Goal: Complete application form: Complete application form

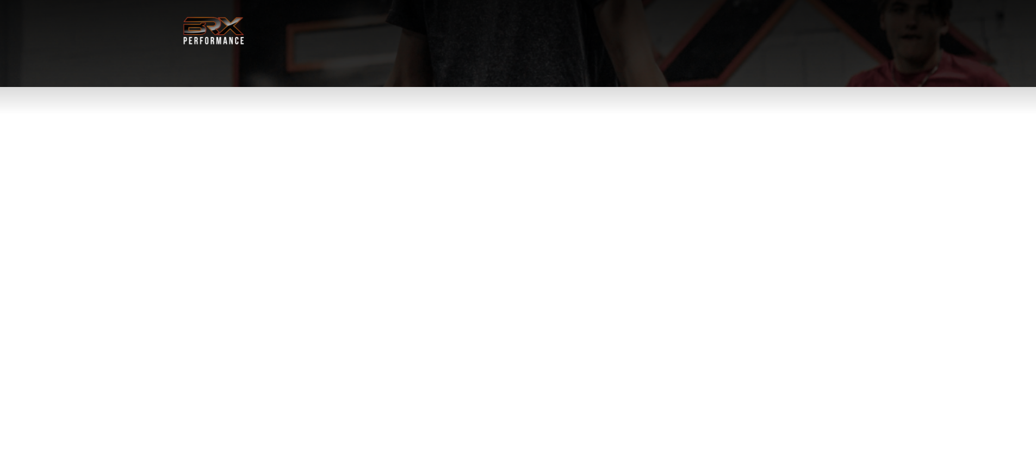
select select "**"
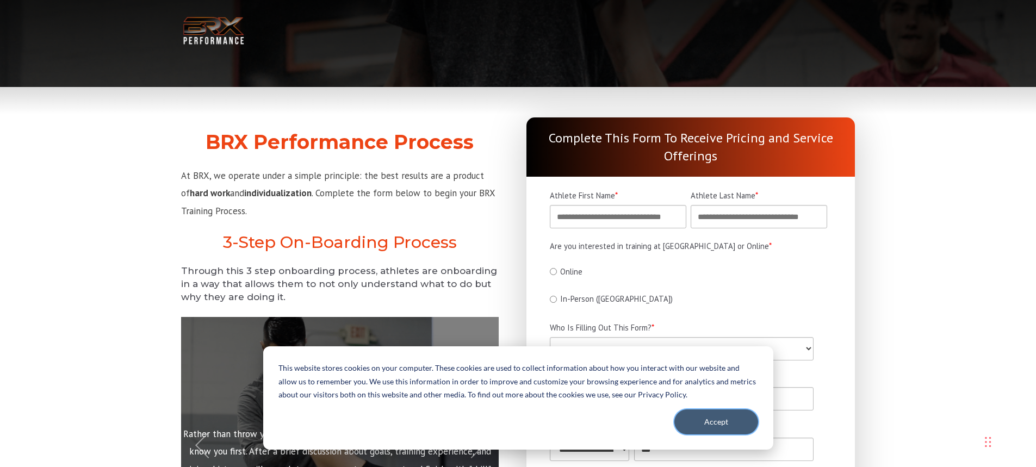
click at [737, 425] on button "Accept" at bounding box center [716, 421] width 84 height 25
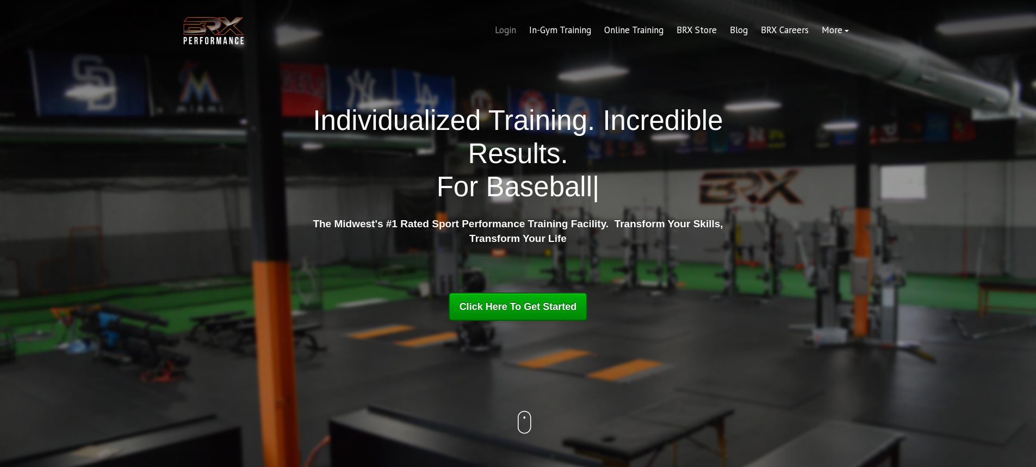
click at [510, 32] on link "Login" at bounding box center [505, 30] width 34 height 26
